Goal: Go to known website: Access a specific website the user already knows

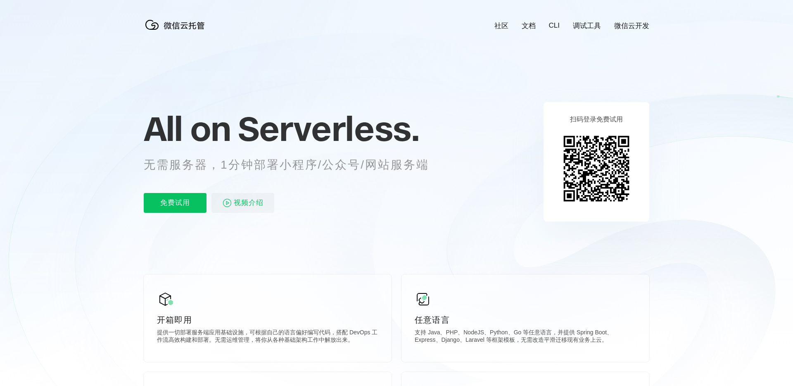
scroll to position [0, 1469]
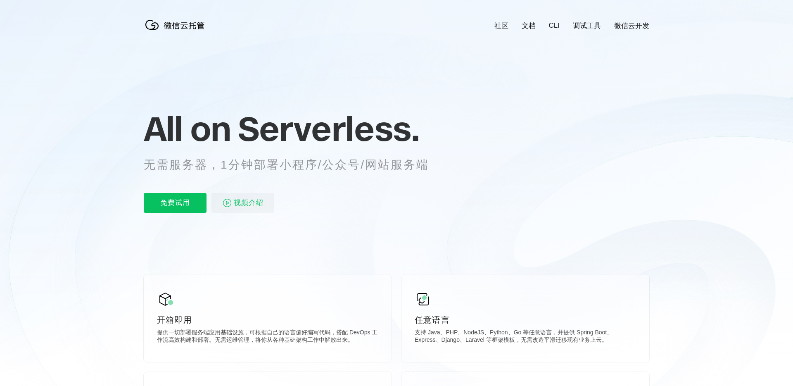
scroll to position [0, 1469]
